Goal: Task Accomplishment & Management: Manage account settings

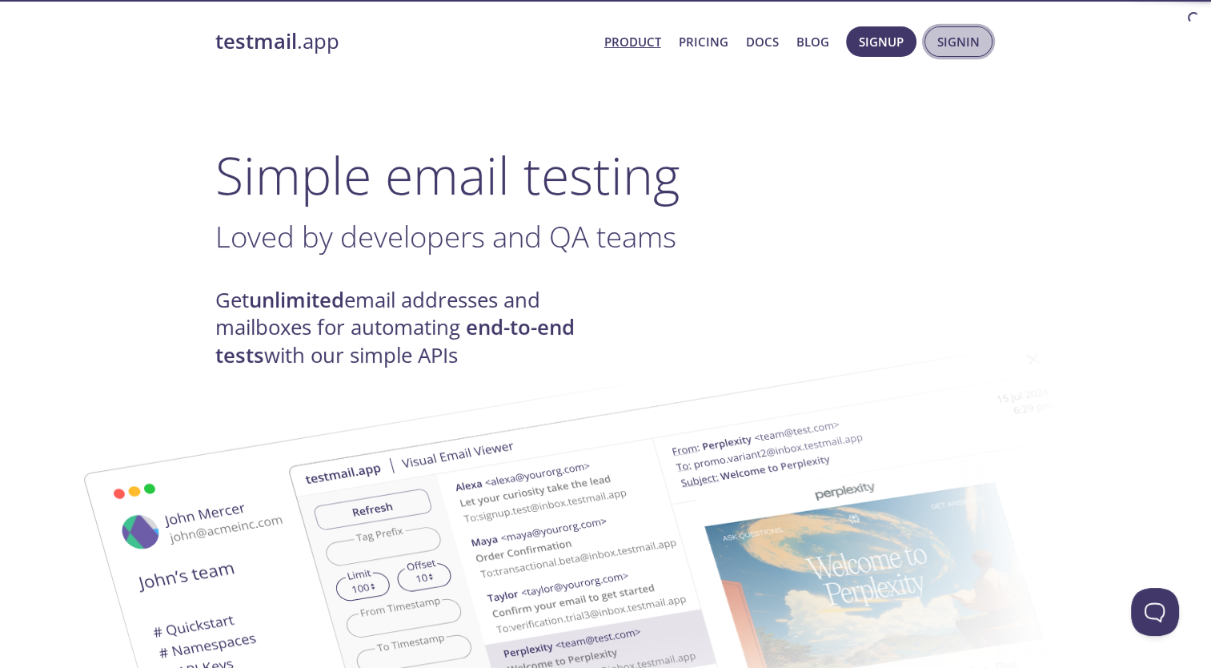
click at [967, 42] on span "Signin" at bounding box center [958, 41] width 42 height 21
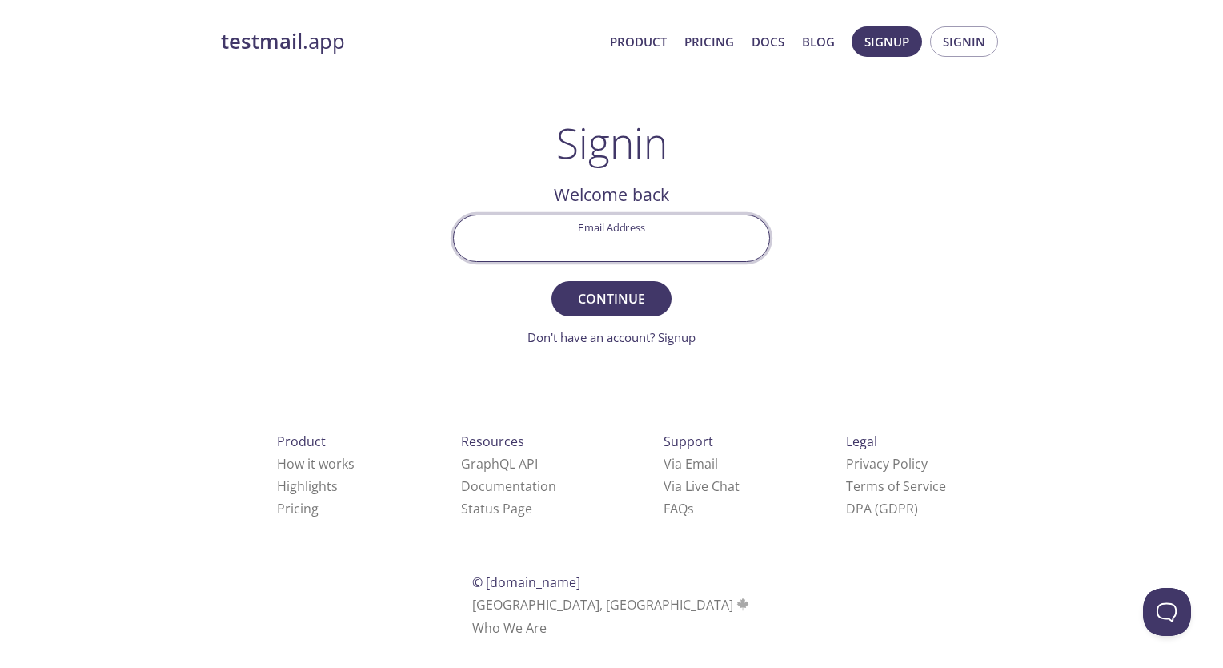
click at [596, 240] on input "Email Address" at bounding box center [611, 238] width 315 height 46
type input "[EMAIL_ADDRESS][DOMAIN_NAME]"
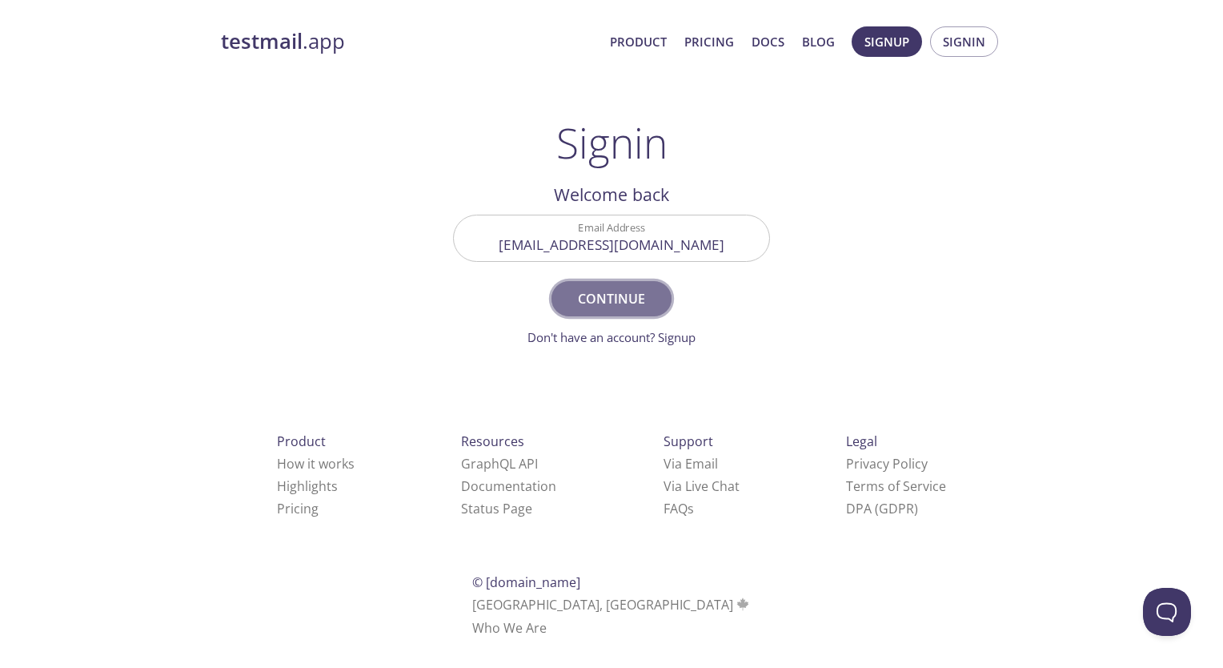
click at [602, 306] on span "Continue" at bounding box center [611, 298] width 85 height 22
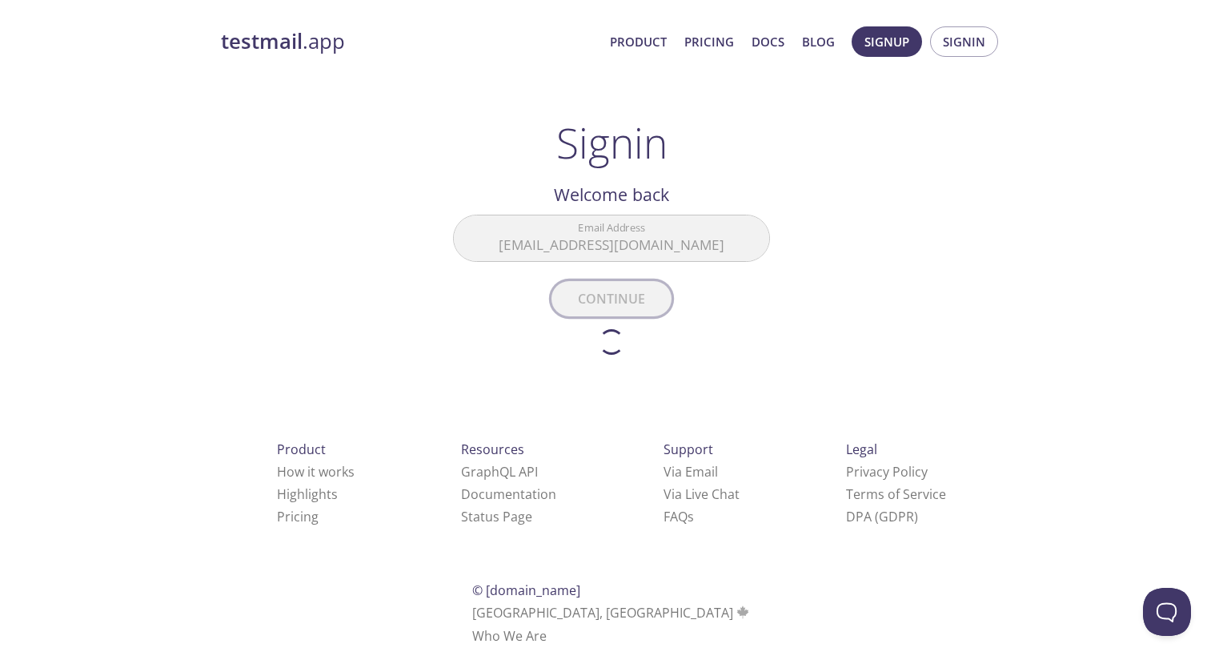
click at [602, 306] on form "Email Address [EMAIL_ADDRESS][DOMAIN_NAME] Continue Don't have an account? Sign…" at bounding box center [611, 285] width 317 height 140
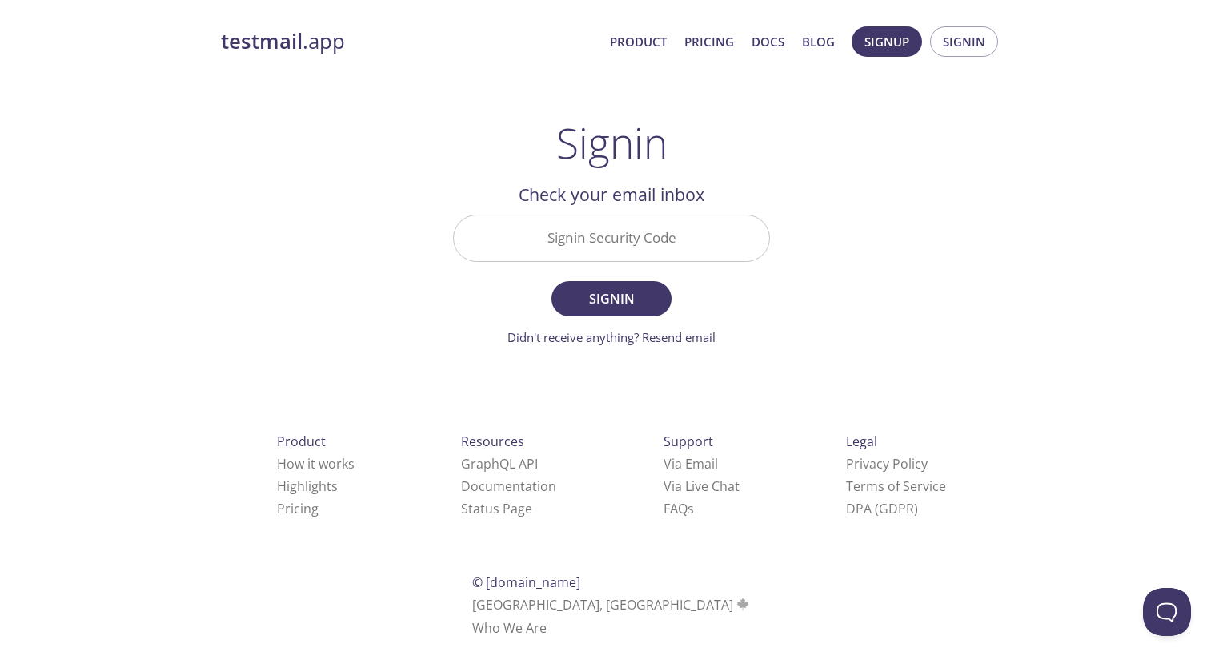
click at [590, 242] on input "Signin Security Code" at bounding box center [611, 238] width 315 height 46
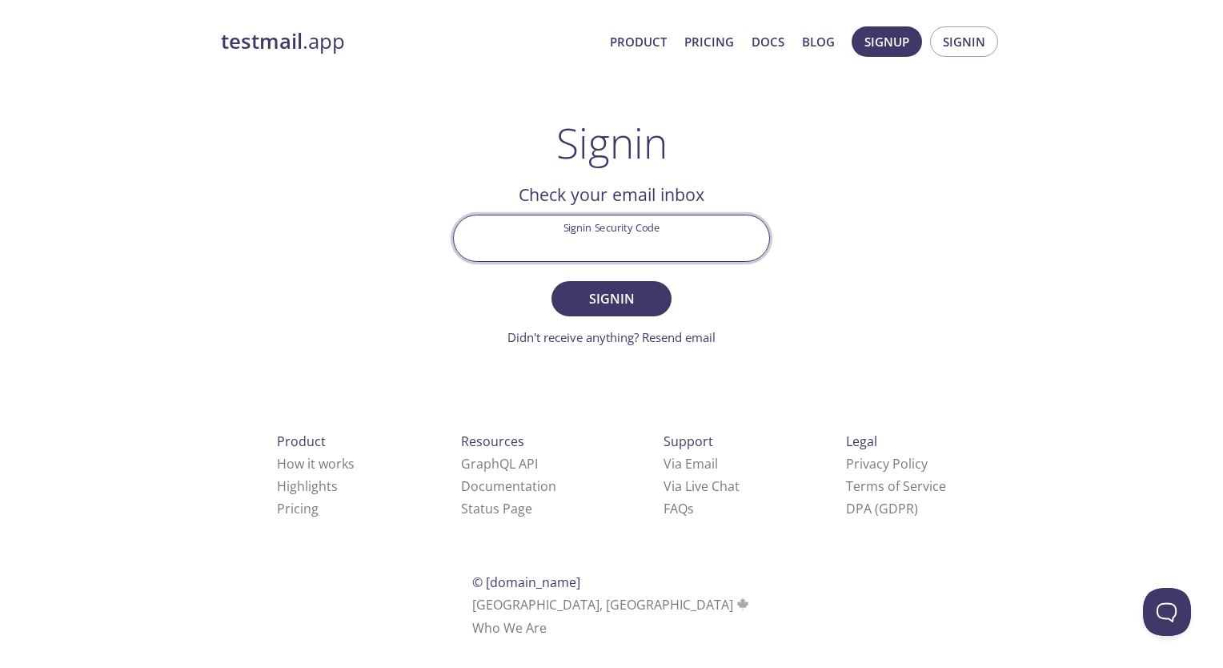
paste input "526VX2P"
type input "526VX2P"
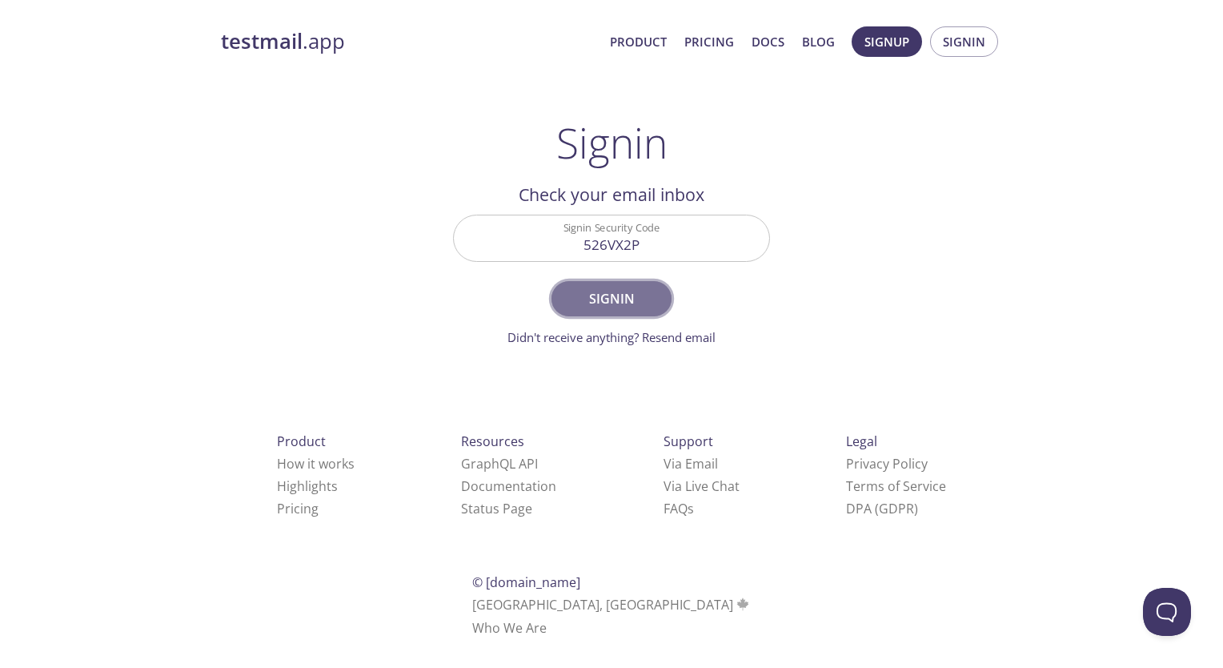
click at [600, 305] on span "Signin" at bounding box center [611, 298] width 85 height 22
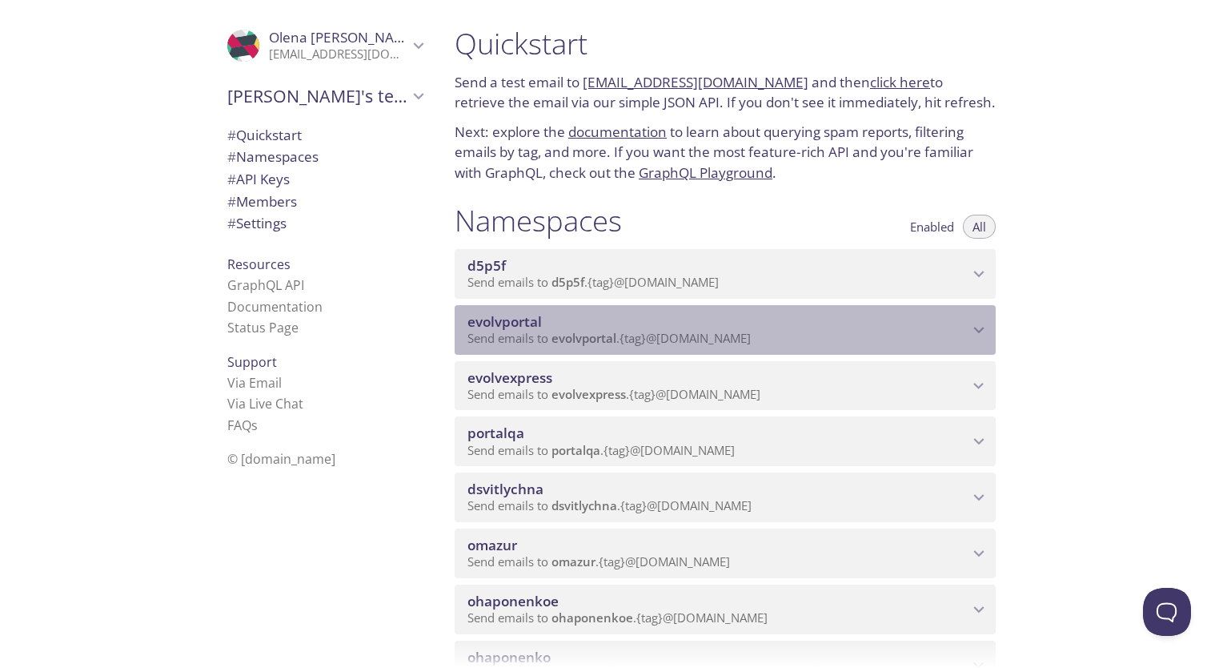
click at [976, 333] on icon "evolvportal namespace" at bounding box center [979, 330] width 10 height 6
